Goal: Transaction & Acquisition: Book appointment/travel/reservation

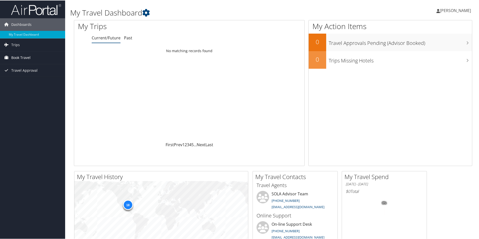
click at [21, 57] on span "Book Travel" at bounding box center [20, 57] width 19 height 13
click at [22, 83] on span "Travel Approval" at bounding box center [24, 85] width 26 height 13
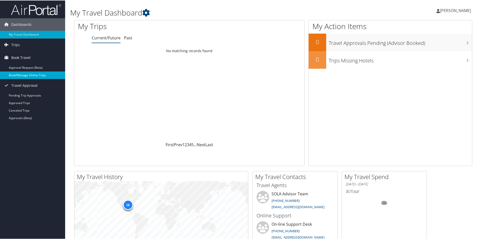
click at [24, 73] on link "Book/Manage Online Trips" at bounding box center [32, 75] width 65 height 8
